Goal: Task Accomplishment & Management: Manage account settings

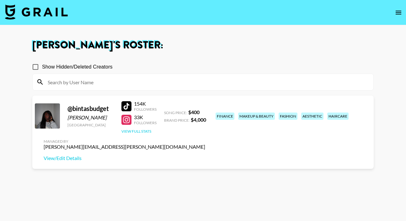
click at [135, 132] on button "View Full Stats" at bounding box center [136, 131] width 30 height 5
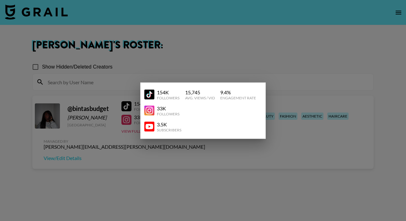
click at [302, 66] on div at bounding box center [203, 110] width 406 height 221
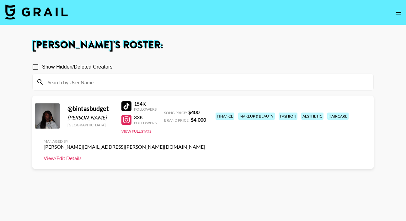
click at [205, 155] on link "View/Edit Details" at bounding box center [125, 158] width 162 height 6
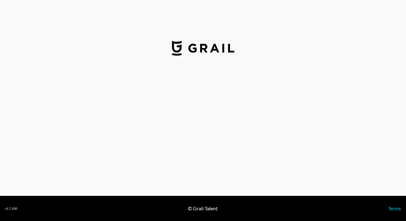
select select "USD"
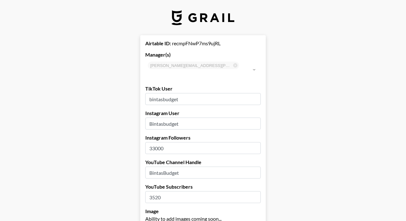
click at [162, 191] on input "3520" at bounding box center [203, 197] width 116 height 12
drag, startPoint x: 164, startPoint y: 139, endPoint x: 142, endPoint y: 139, distance: 21.7
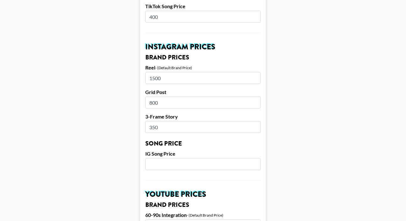
scroll to position [631, 0]
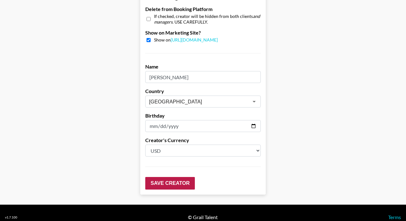
type input "41200"
click at [170, 177] on input "Save Creator" at bounding box center [170, 183] width 50 height 13
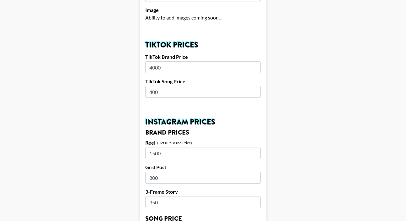
scroll to position [0, 0]
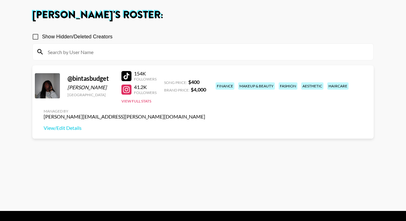
scroll to position [34, 0]
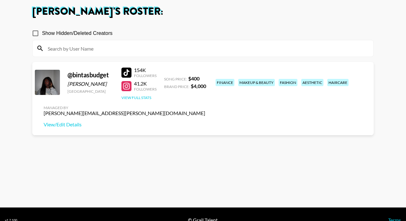
click at [137, 95] on button "View Full Stats" at bounding box center [136, 97] width 30 height 5
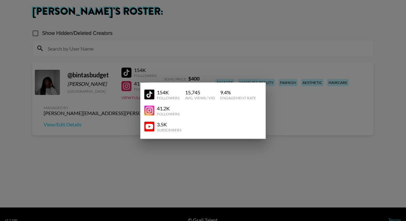
click at [130, 112] on div at bounding box center [203, 110] width 406 height 221
